Goal: Transaction & Acquisition: Obtain resource

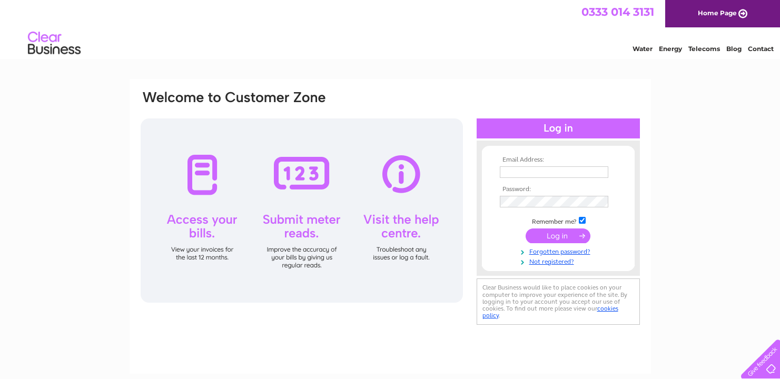
type input "accounts@snspix.com"
click at [559, 236] on input "submit" at bounding box center [558, 236] width 65 height 15
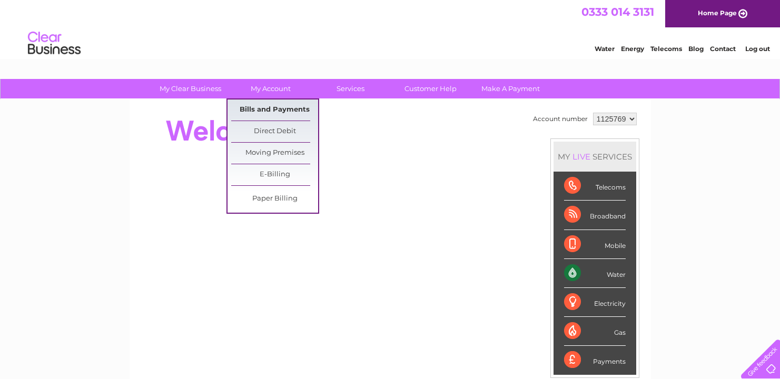
click at [260, 110] on link "Bills and Payments" at bounding box center [274, 110] width 87 height 21
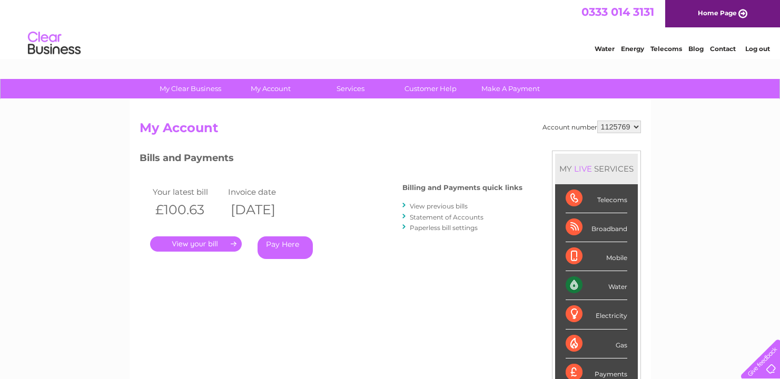
click at [195, 242] on link "." at bounding box center [196, 243] width 92 height 15
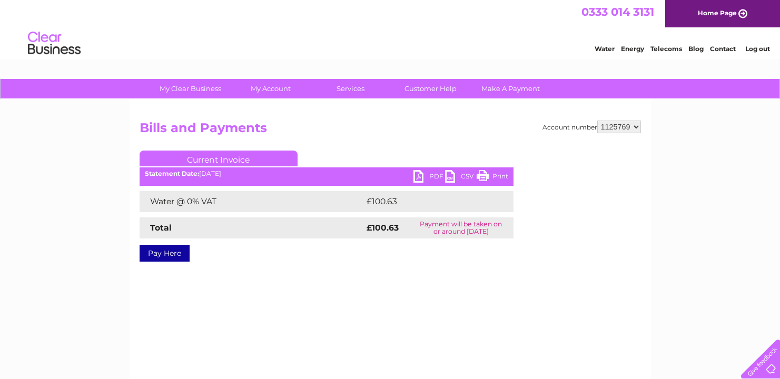
click at [436, 173] on link "PDF" at bounding box center [429, 177] width 32 height 15
click at [753, 48] on link "Log out" at bounding box center [757, 49] width 25 height 8
